Goal: Task Accomplishment & Management: Manage account settings

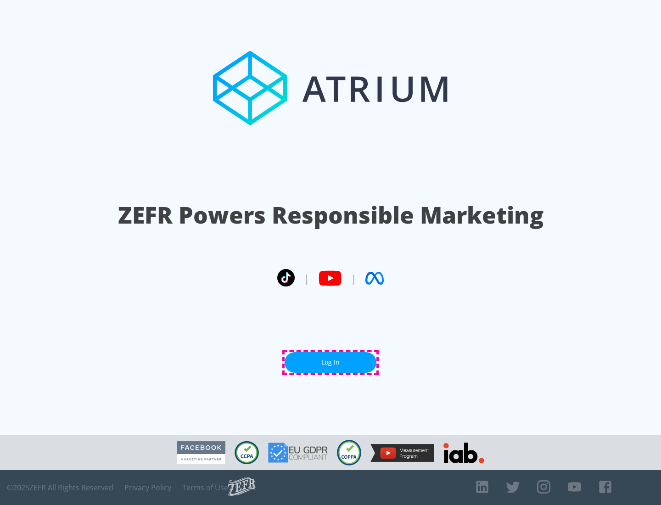
click at [330, 362] on link "Log In" at bounding box center [331, 362] width 92 height 21
